Goal: Task Accomplishment & Management: Complete application form

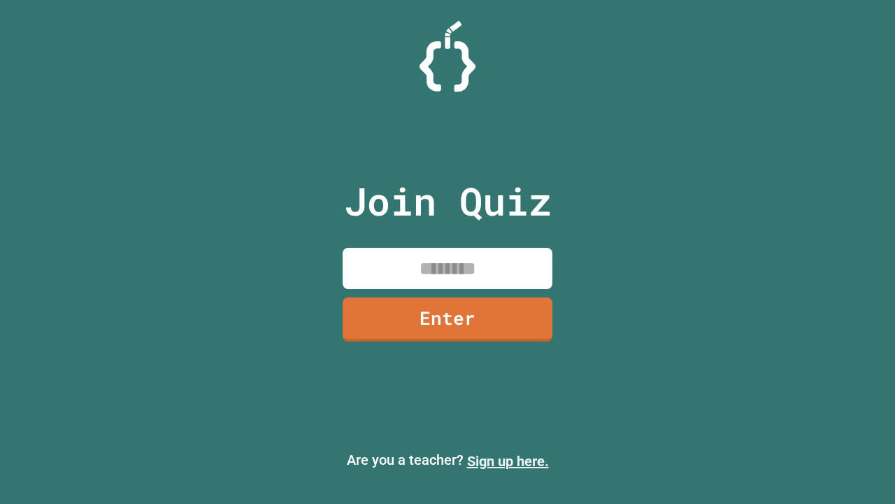
click at [508, 461] on link "Sign up here." at bounding box center [508, 461] width 82 height 17
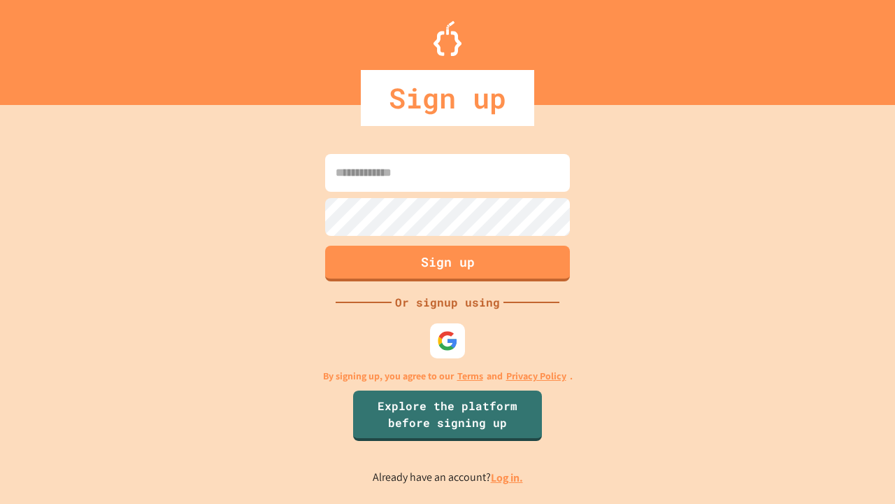
click at [508, 477] on link "Log in." at bounding box center [507, 477] width 32 height 15
